Goal: Transaction & Acquisition: Book appointment/travel/reservation

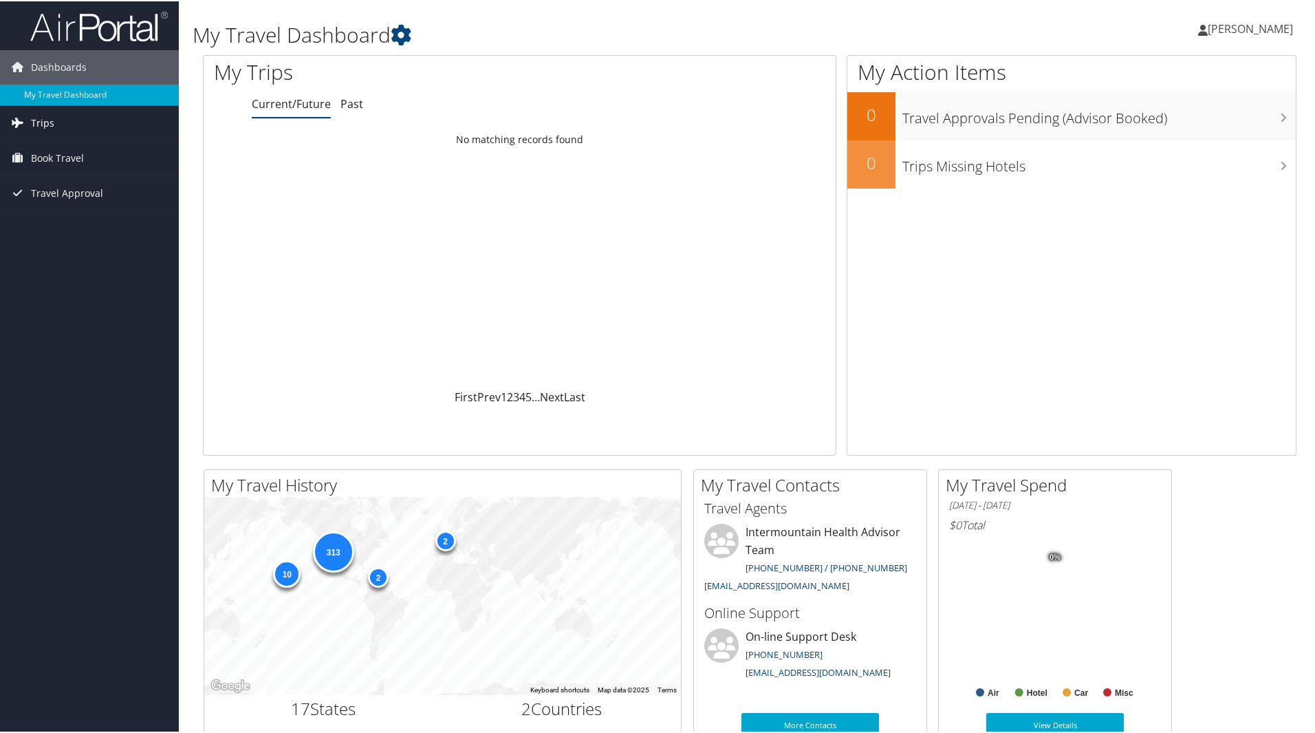
click at [61, 121] on link "Trips" at bounding box center [89, 122] width 179 height 34
click at [89, 151] on link "Current/Future Trips" at bounding box center [89, 149] width 179 height 21
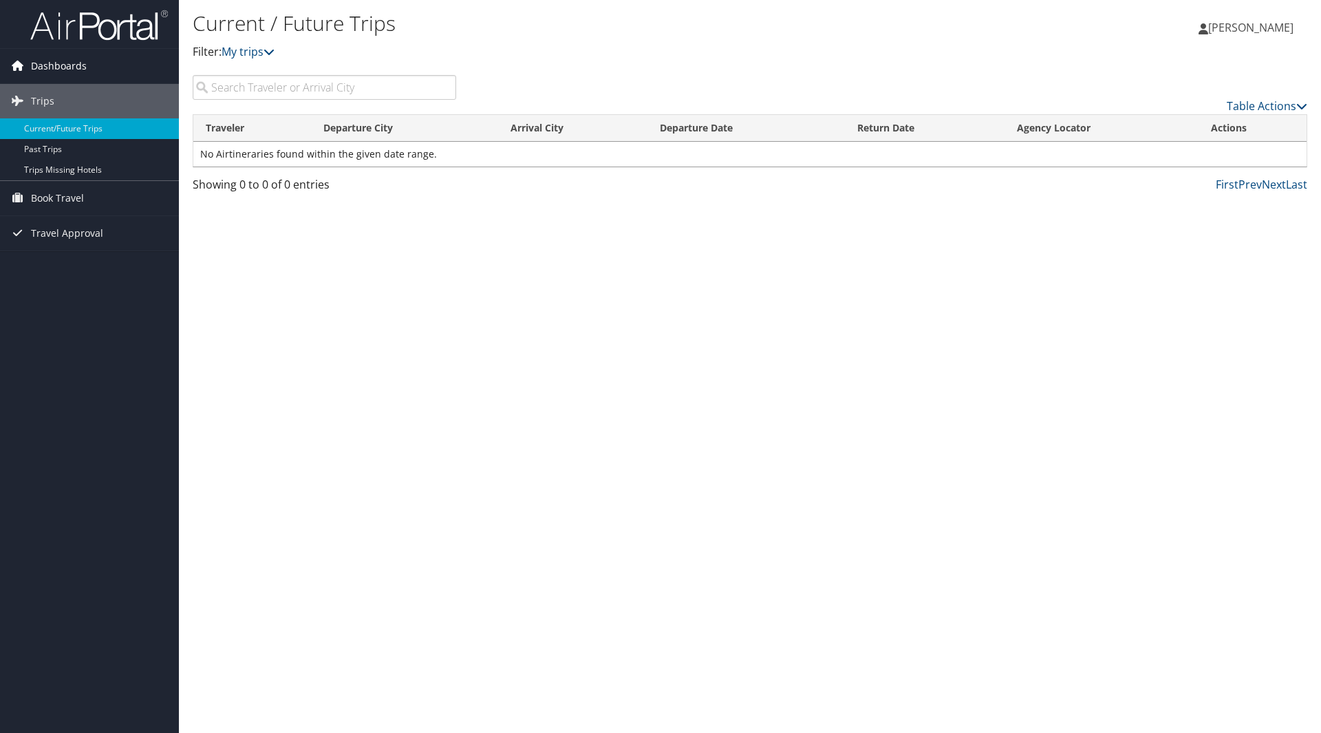
click at [91, 74] on link "Dashboards" at bounding box center [89, 66] width 179 height 34
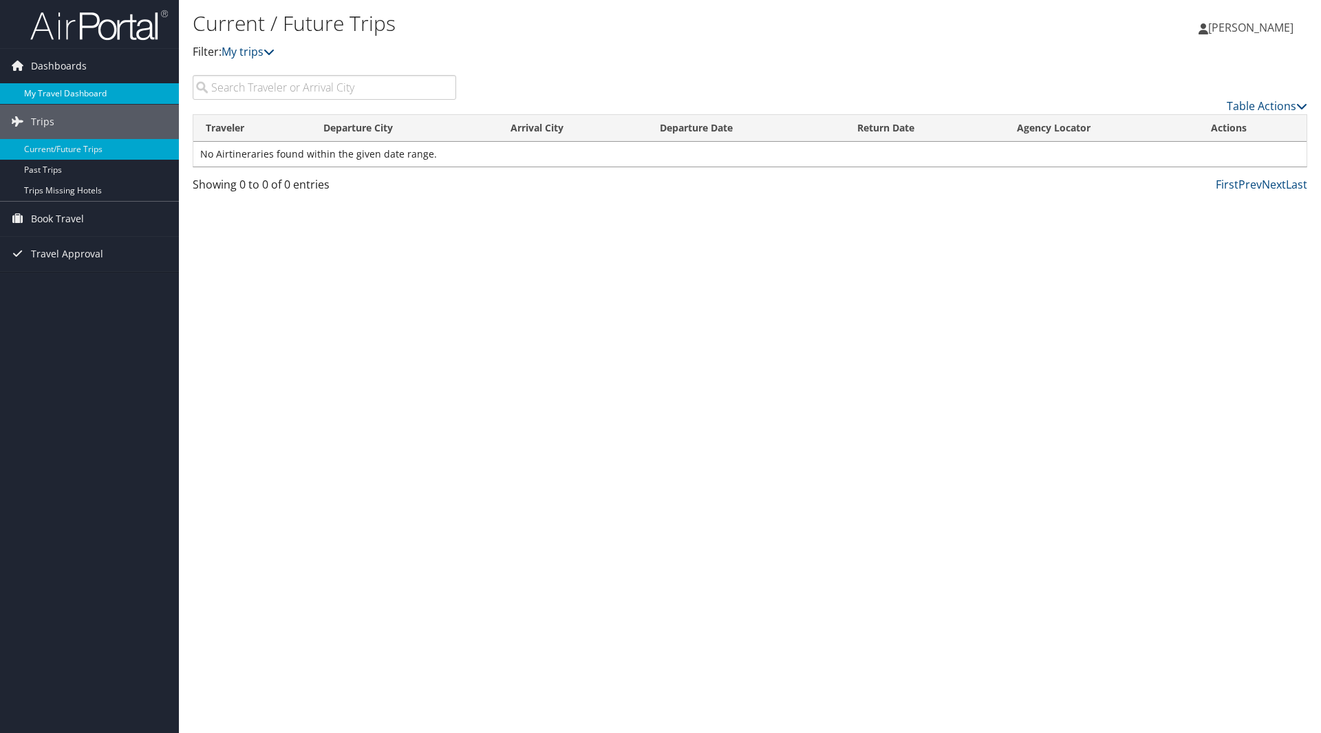
click at [91, 91] on link "My Travel Dashboard" at bounding box center [89, 93] width 179 height 21
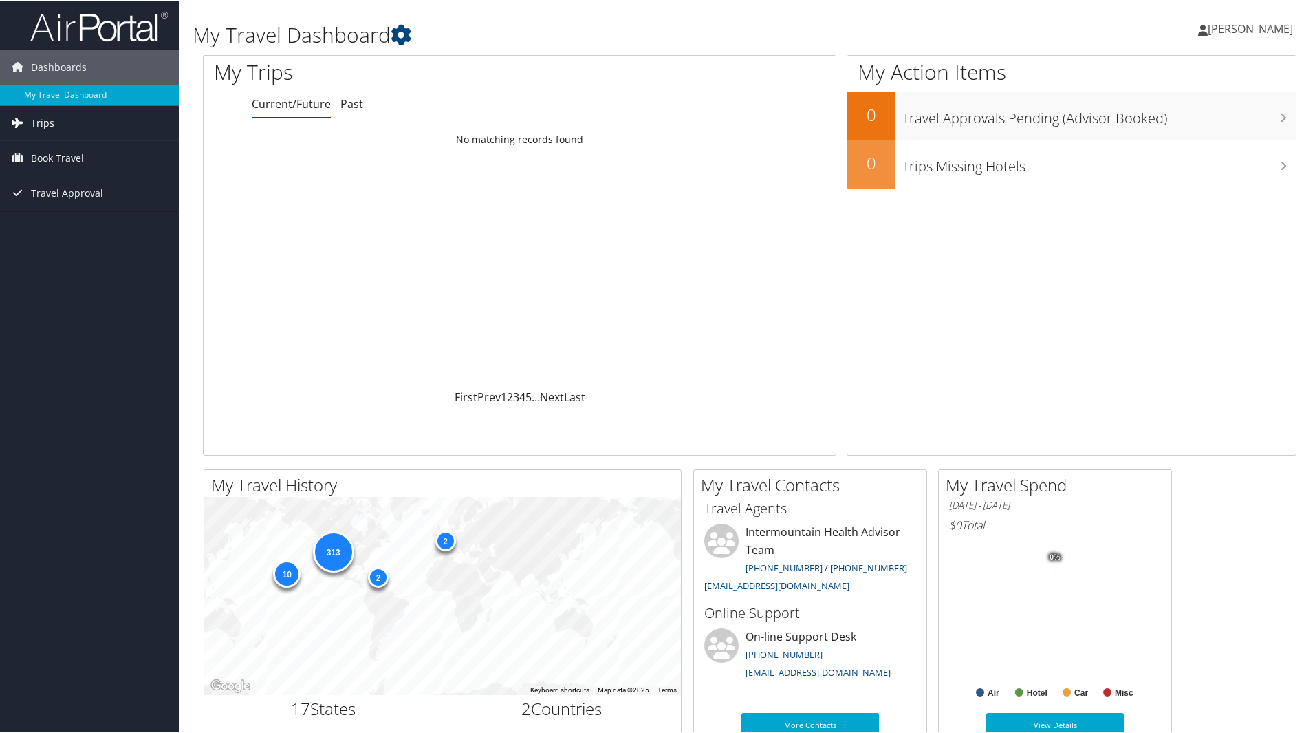
click at [92, 129] on link "Trips" at bounding box center [89, 122] width 179 height 34
click at [91, 140] on link "Current/Future Trips" at bounding box center [89, 149] width 179 height 21
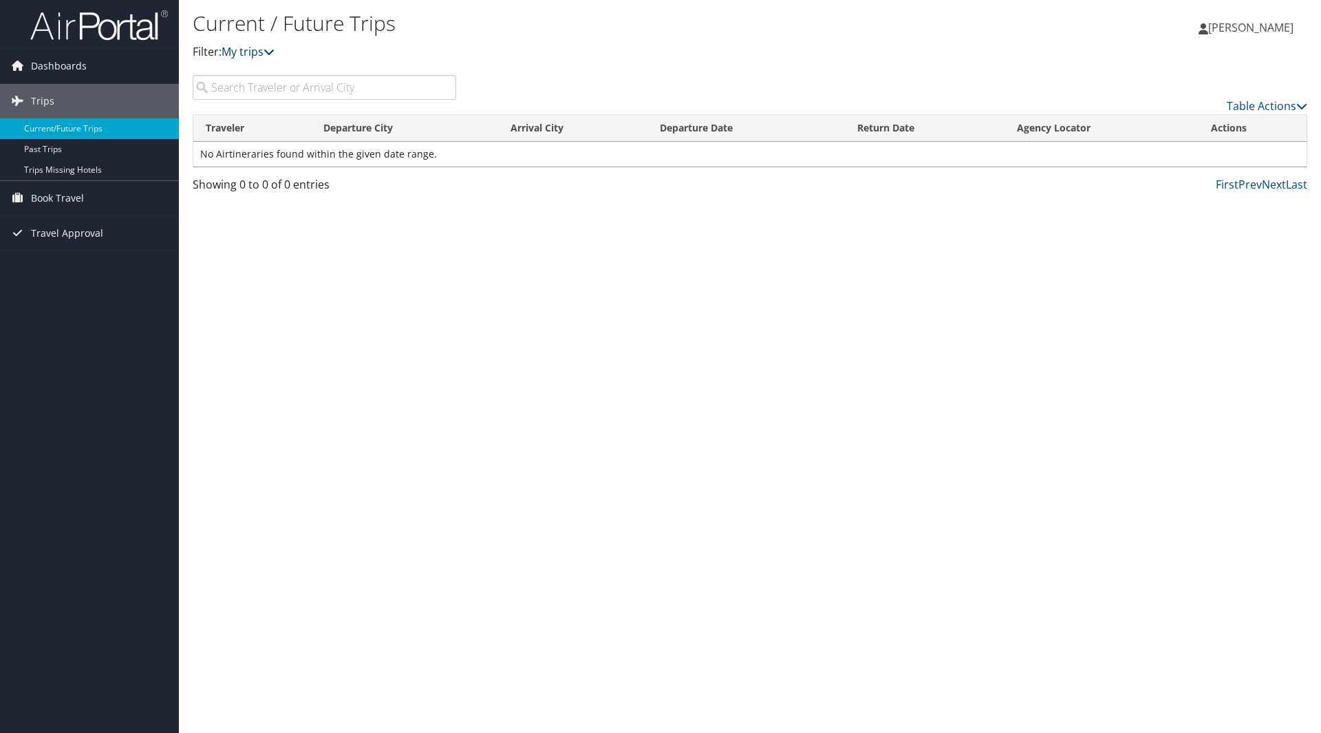
click at [254, 49] on link "My trips" at bounding box center [248, 51] width 53 height 15
click at [94, 16] on img at bounding box center [99, 25] width 138 height 32
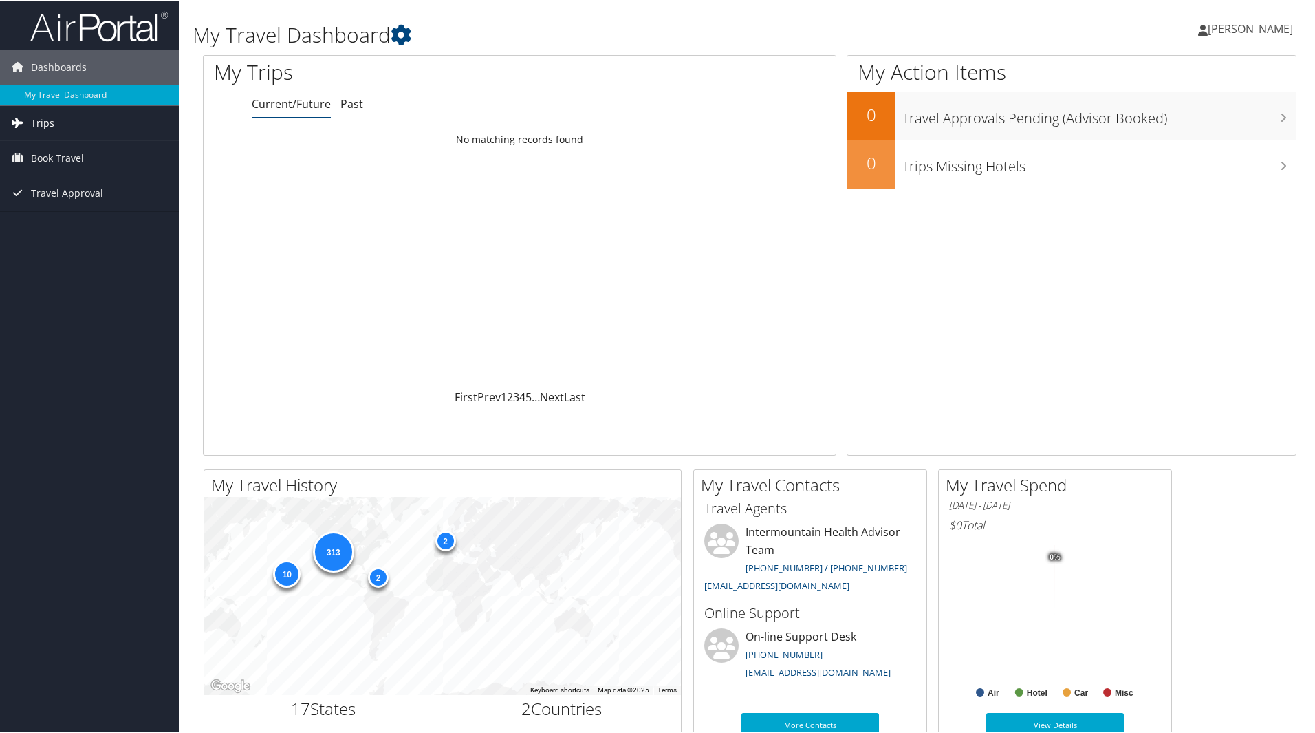
click at [53, 125] on link "Trips" at bounding box center [89, 122] width 179 height 34
click at [98, 151] on link "Current/Future Trips" at bounding box center [89, 149] width 179 height 21
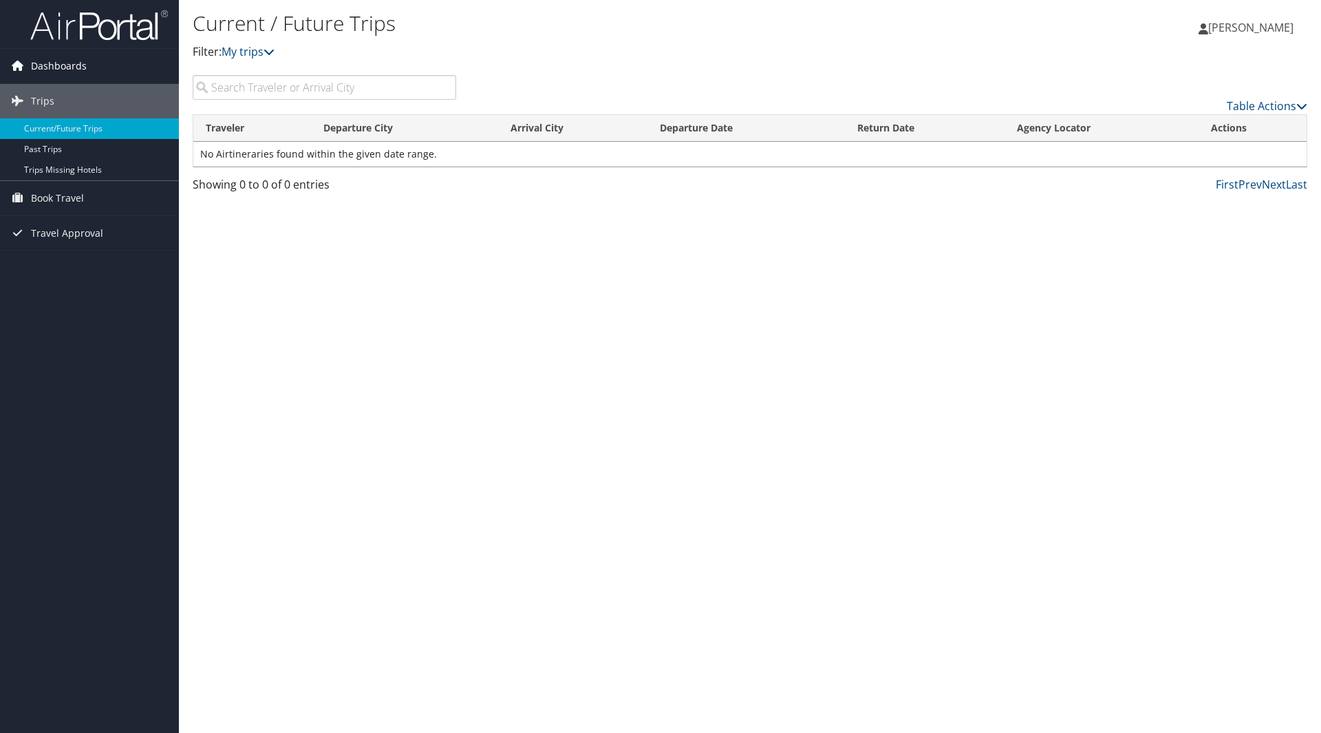
click at [41, 65] on span "Dashboards" at bounding box center [59, 66] width 56 height 34
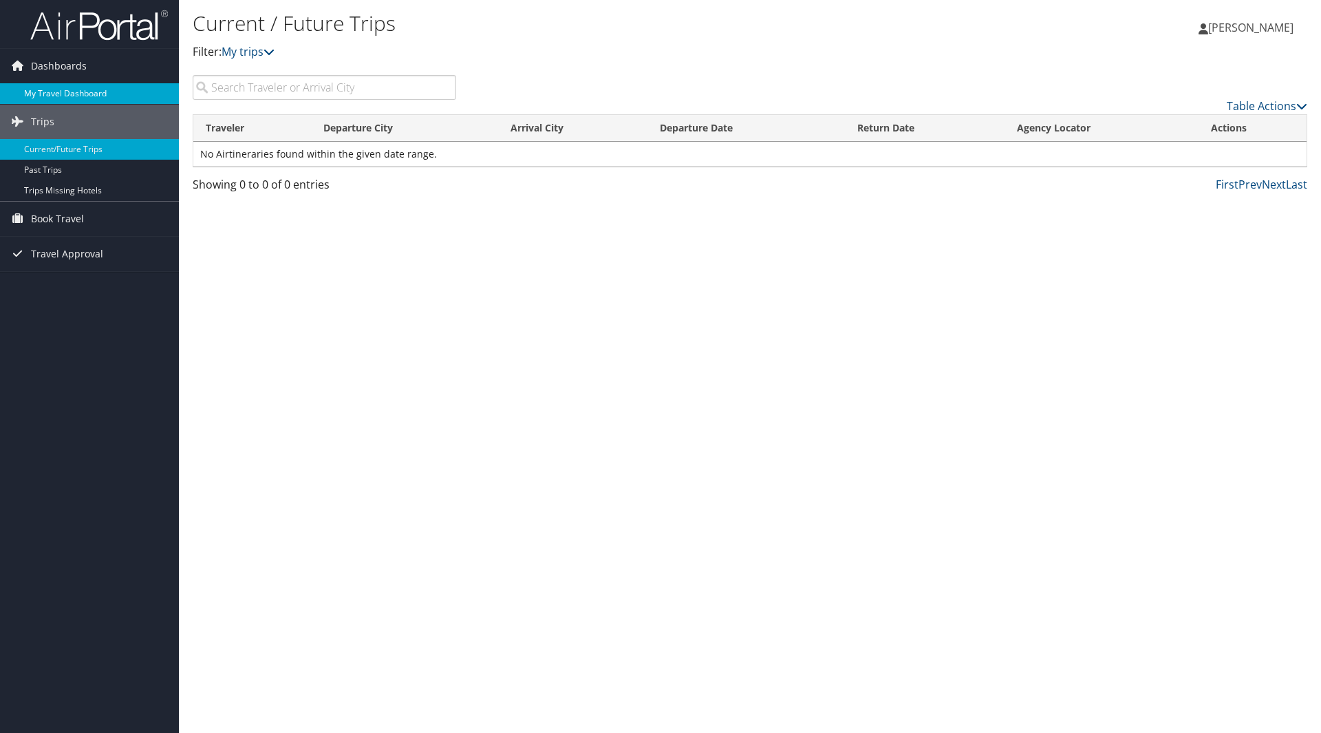
click at [34, 92] on link "My Travel Dashboard" at bounding box center [89, 93] width 179 height 21
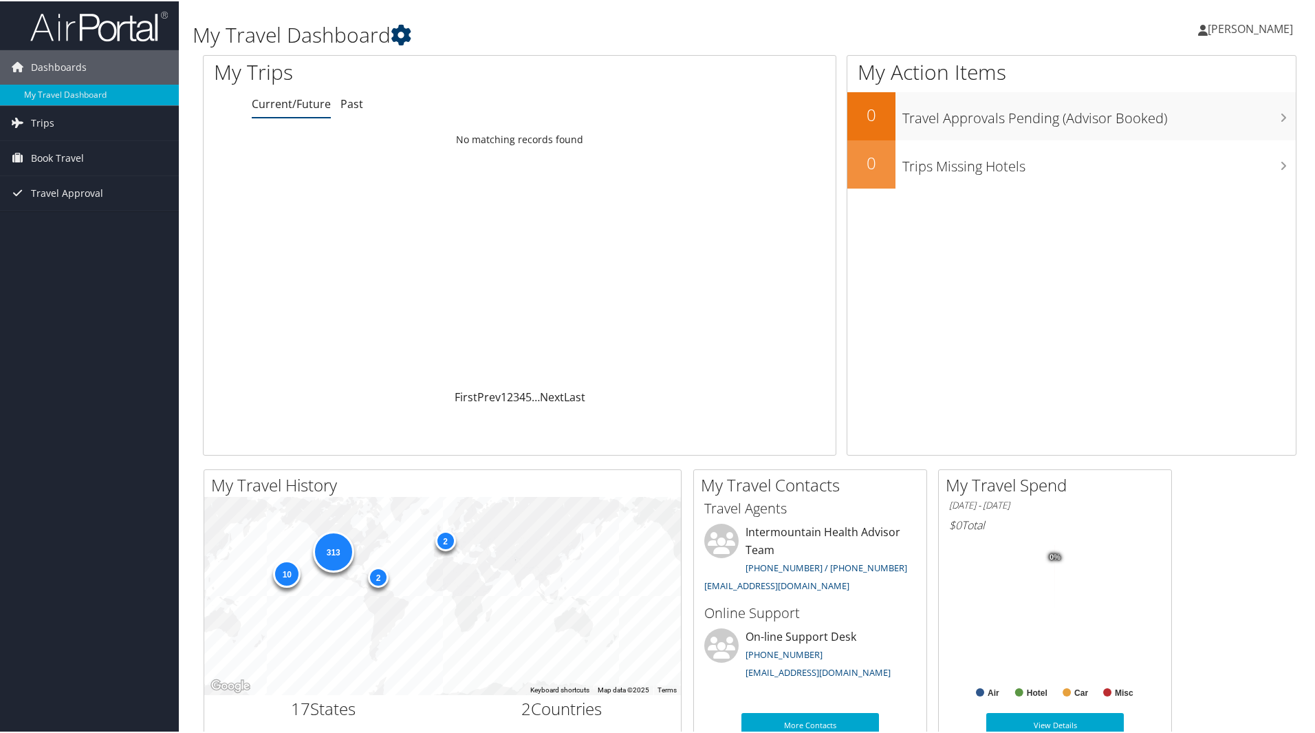
click at [405, 34] on icon at bounding box center [401, 33] width 21 height 21
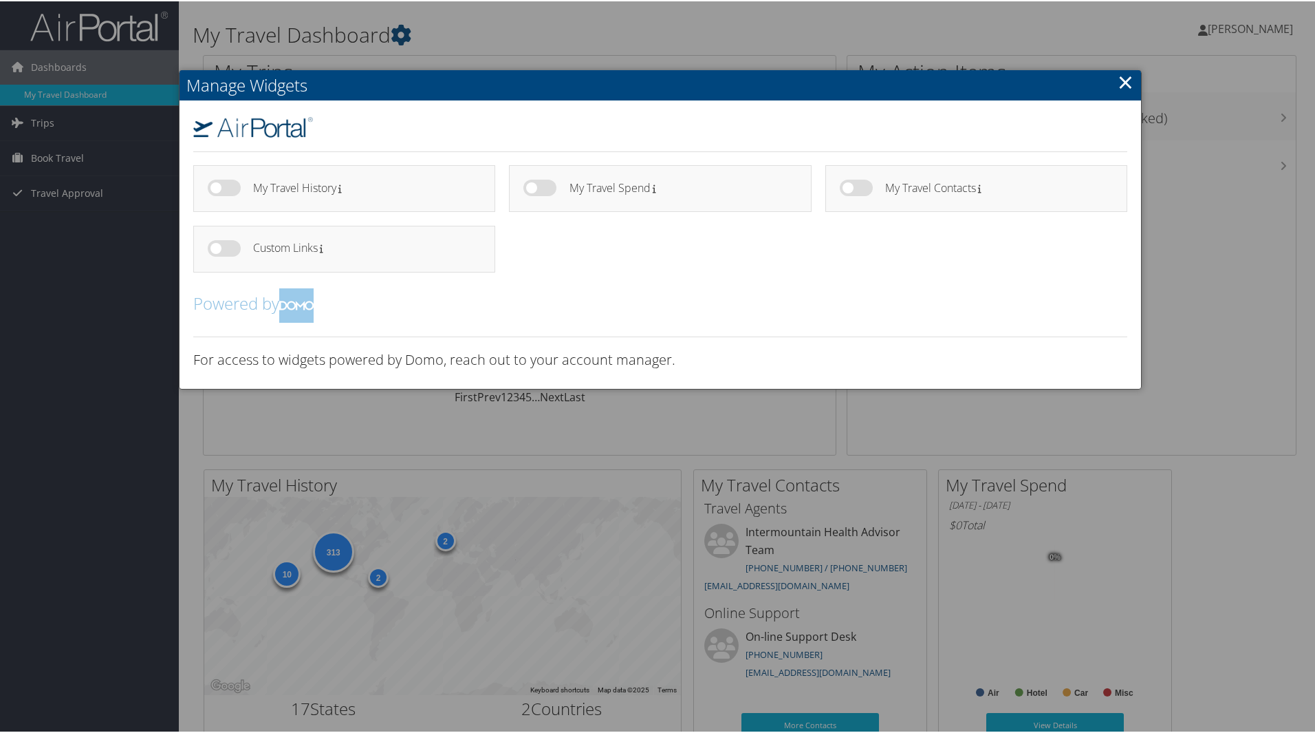
click at [125, 291] on div at bounding box center [660, 366] width 1321 height 733
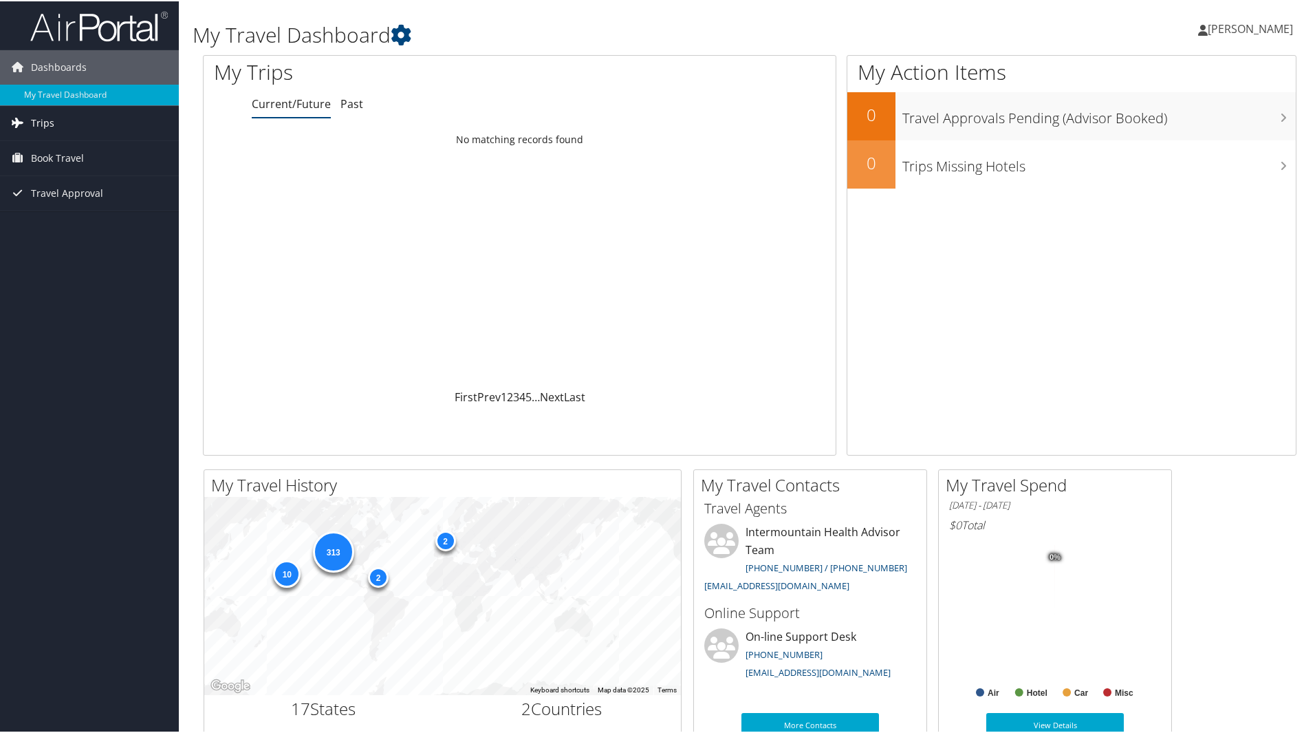
click at [47, 128] on span "Trips" at bounding box center [42, 122] width 23 height 34
click at [52, 185] on link "Trips Missing Hotels" at bounding box center [89, 190] width 179 height 21
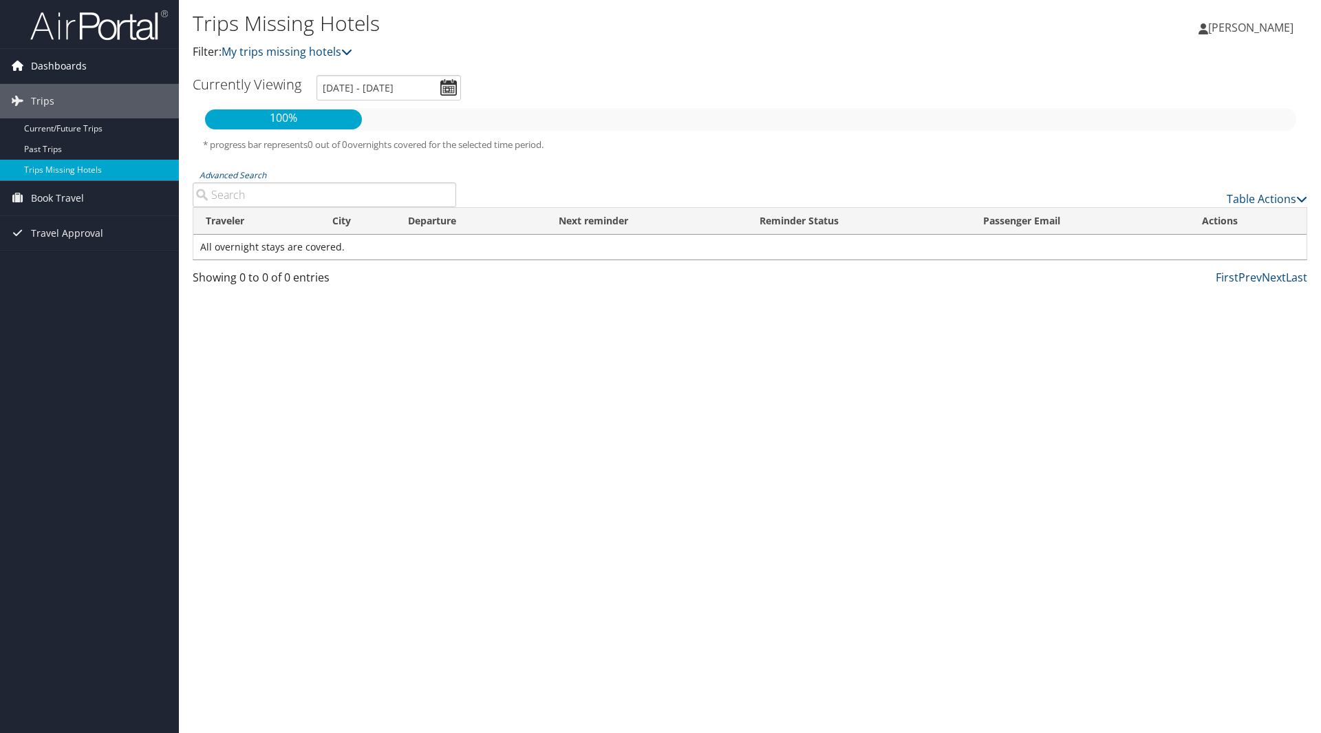
click at [67, 65] on span "Dashboards" at bounding box center [59, 66] width 56 height 34
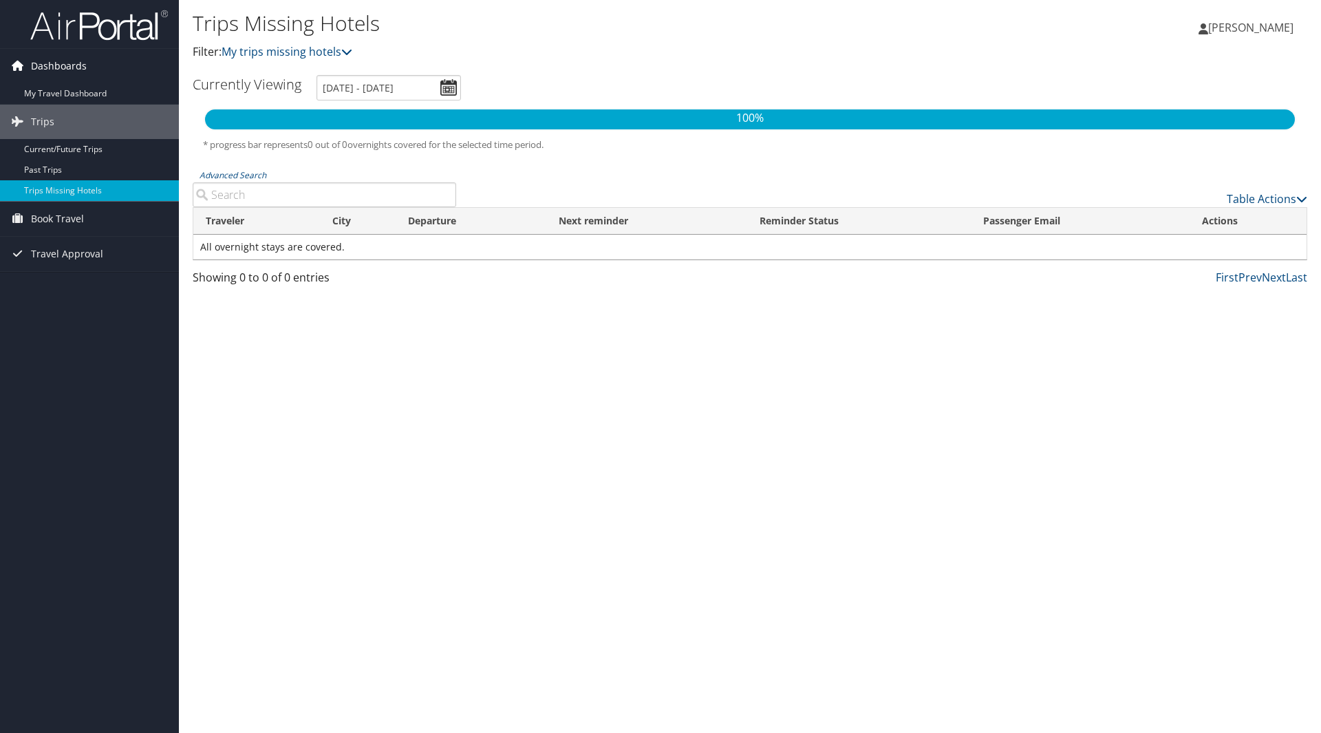
click at [67, 65] on span "Dashboards" at bounding box center [59, 66] width 56 height 34
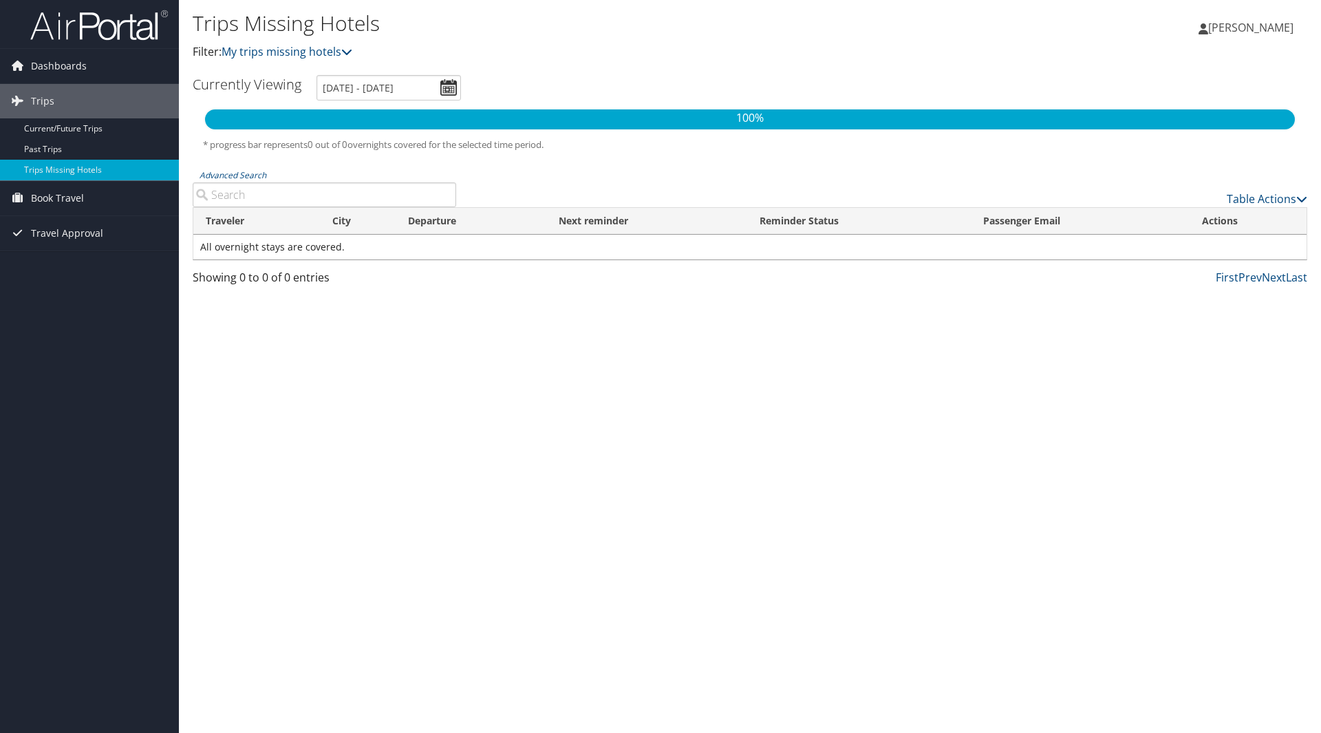
click at [88, 28] on img at bounding box center [99, 25] width 138 height 32
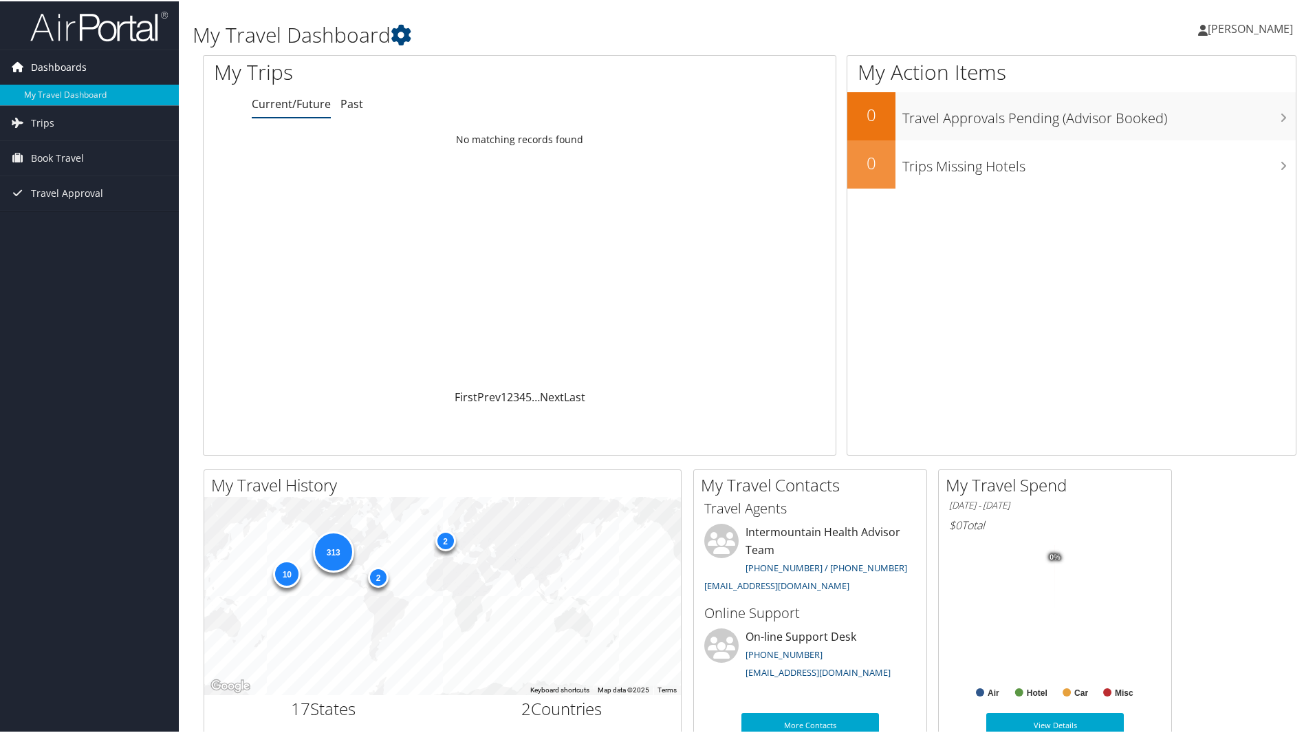
click at [72, 68] on span "Dashboards" at bounding box center [59, 66] width 56 height 34
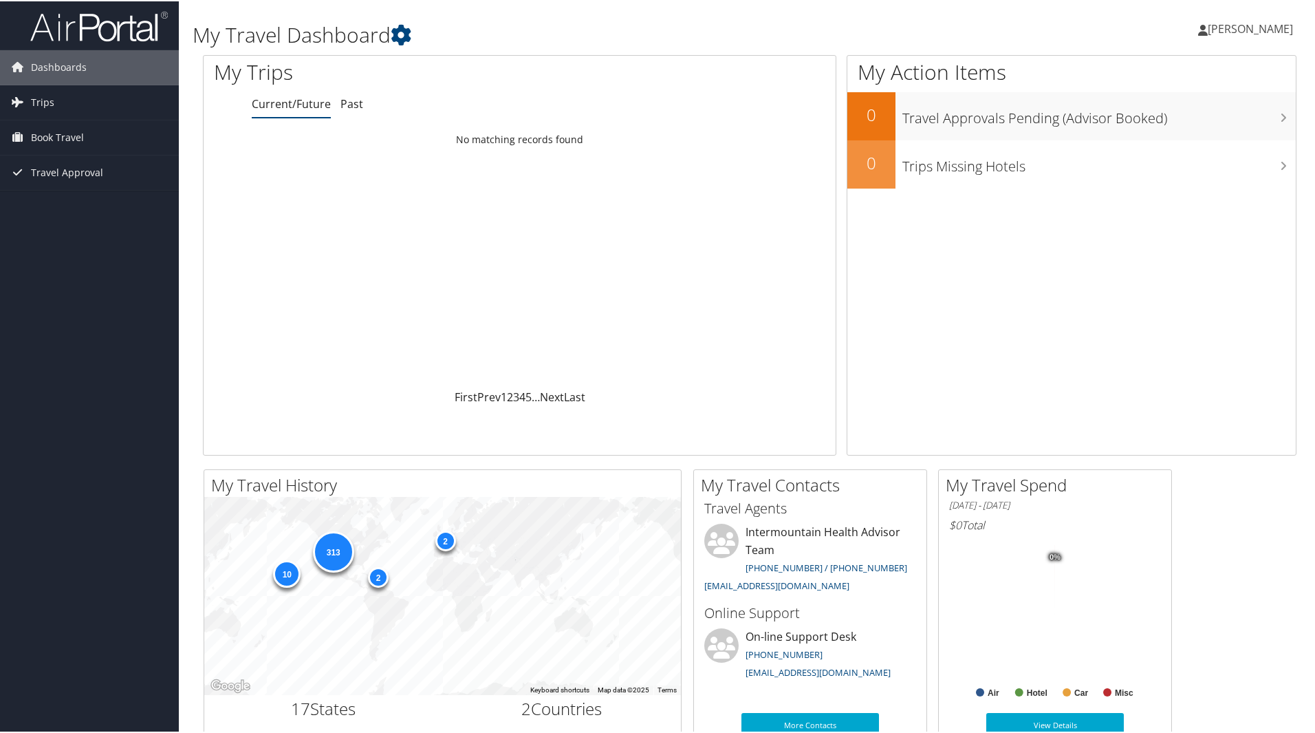
click at [89, 28] on img at bounding box center [99, 25] width 138 height 32
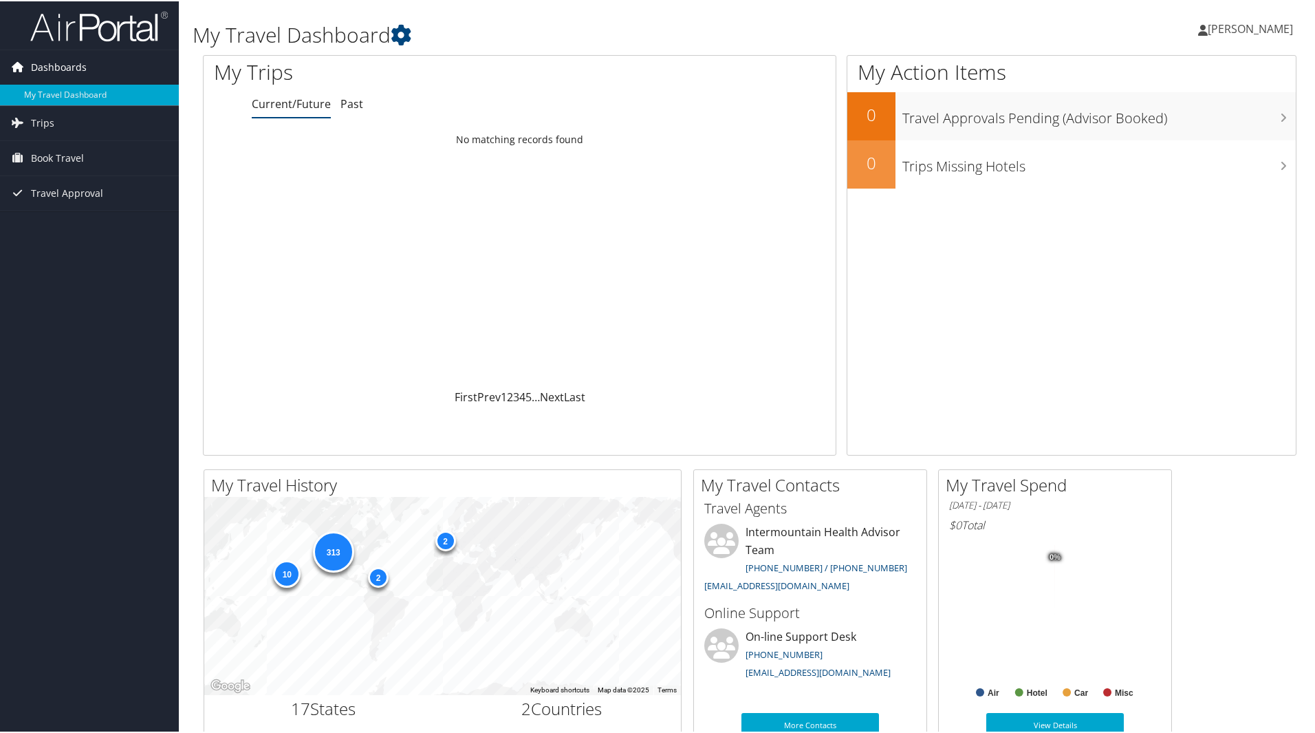
click at [140, 58] on link "Dashboards" at bounding box center [89, 66] width 179 height 34
click at [43, 125] on span "Trips" at bounding box center [42, 122] width 23 height 34
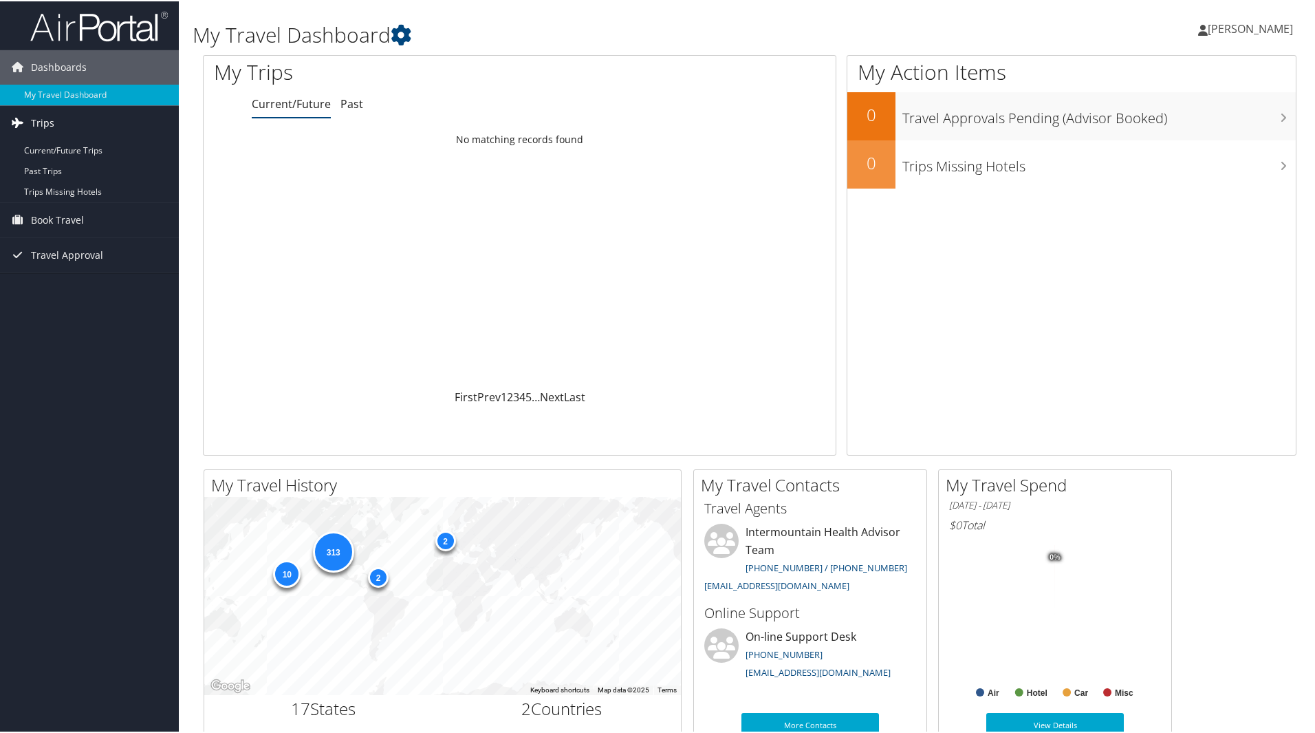
click at [55, 122] on link "Trips" at bounding box center [89, 122] width 179 height 34
click at [52, 144] on link "Current/Future Trips" at bounding box center [89, 149] width 179 height 21
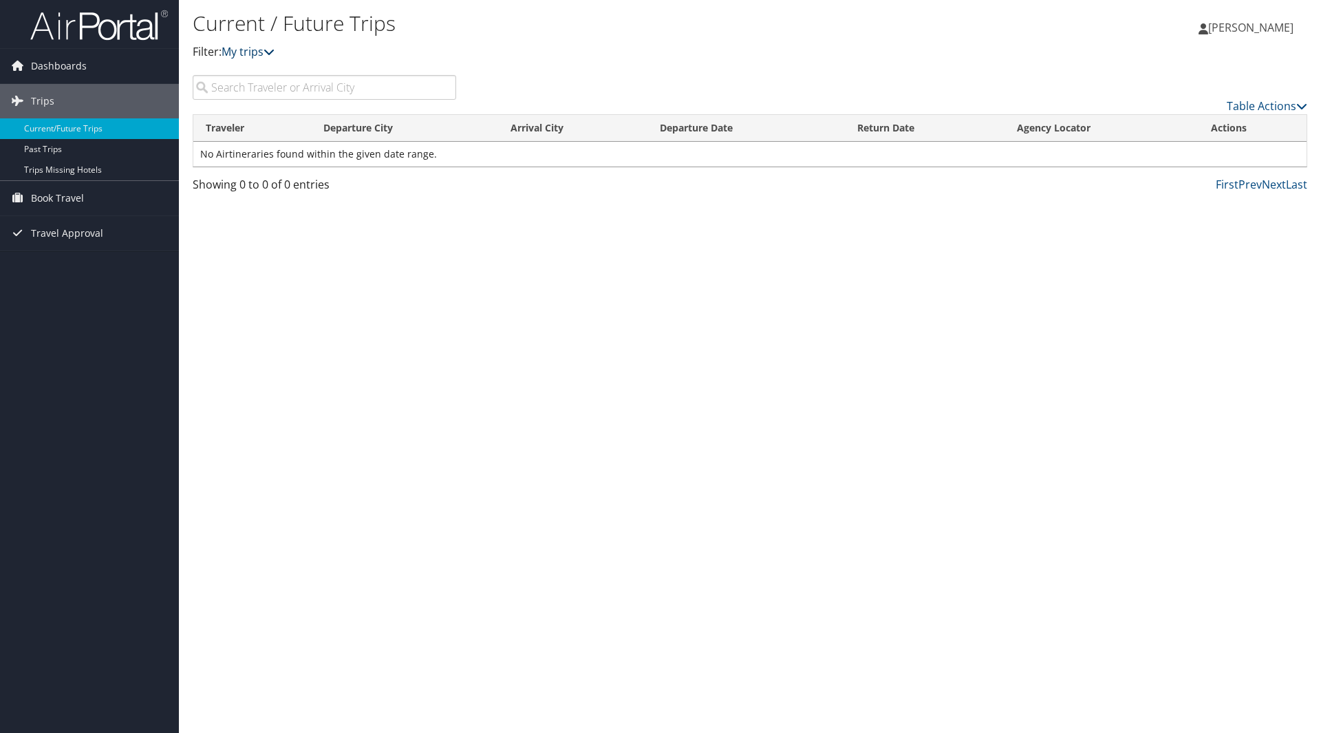
click at [241, 56] on link "My trips" at bounding box center [248, 51] width 53 height 15
click at [268, 49] on icon at bounding box center [268, 51] width 11 height 11
click at [719, 345] on div "Current / Future Trips Filter: My trips Shellie Crossett Shellie Crossett My Se…" at bounding box center [750, 366] width 1142 height 733
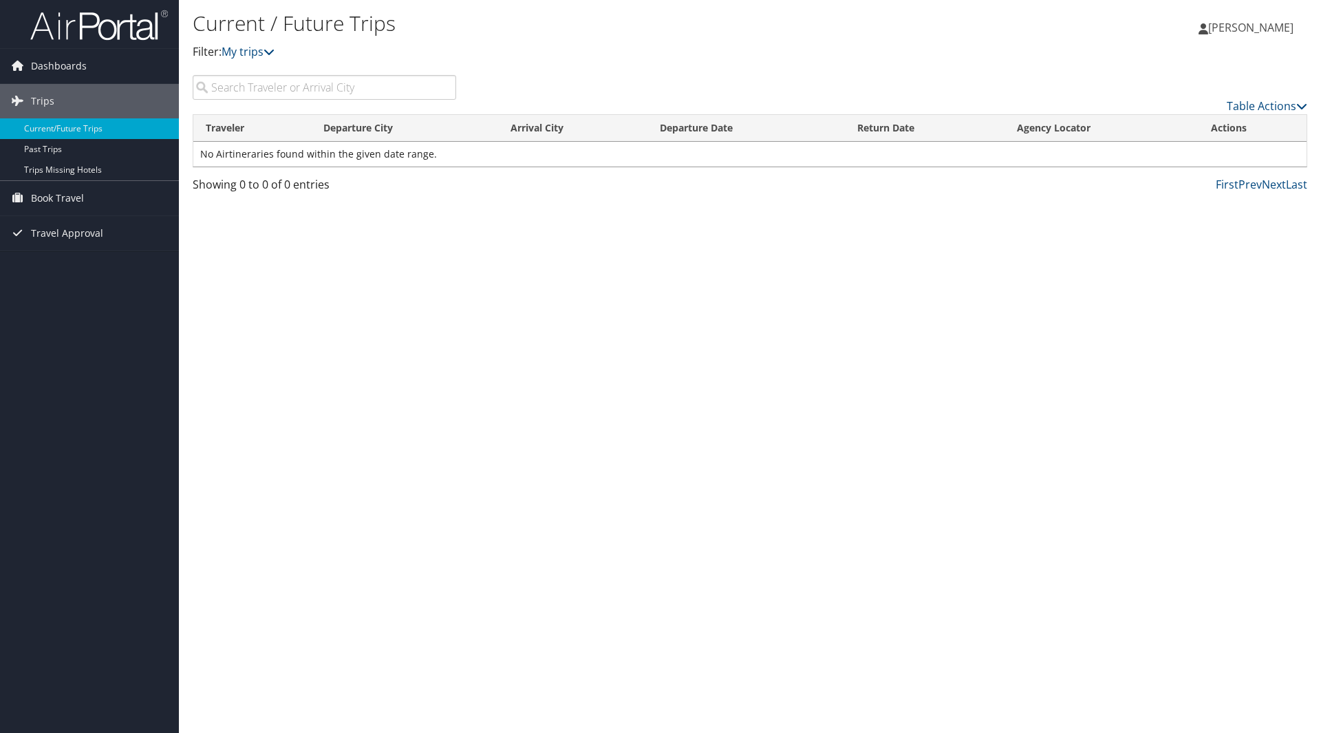
click at [1249, 21] on span "[PERSON_NAME]" at bounding box center [1250, 27] width 85 height 15
drag, startPoint x: 958, startPoint y: 432, endPoint x: 901, endPoint y: 438, distance: 58.0
click at [958, 432] on div "Current / Future Trips Filter: My trips Shellie Crossett Shellie Crossett My Se…" at bounding box center [750, 366] width 1142 height 733
click at [120, 25] on img at bounding box center [99, 25] width 138 height 32
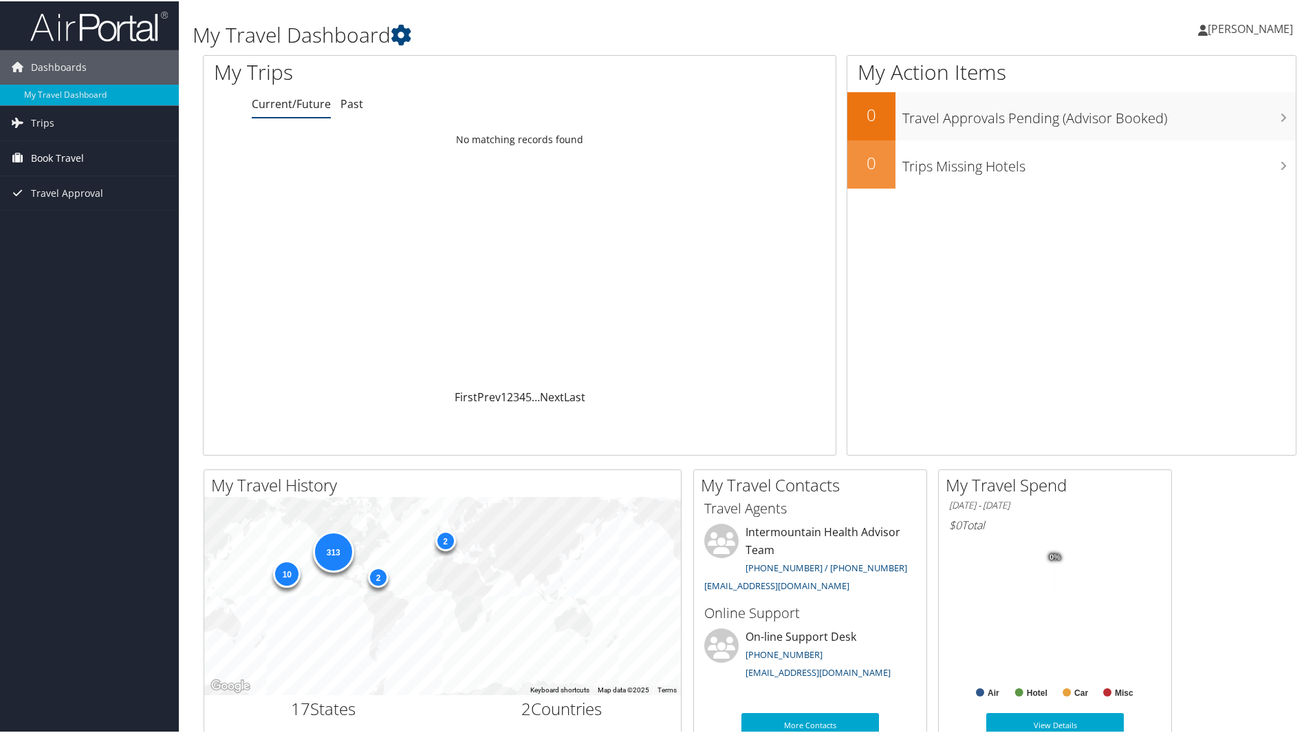
click at [62, 157] on span "Book Travel" at bounding box center [57, 157] width 53 height 34
click at [75, 225] on link "Book/Manage Online Trips" at bounding box center [89, 225] width 179 height 21
